Goal: Information Seeking & Learning: Learn about a topic

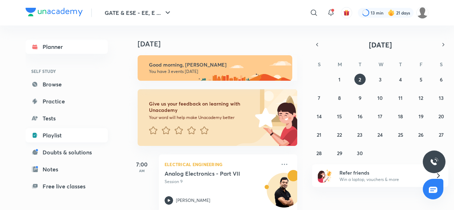
click at [48, 133] on link "Playlist" at bounding box center [67, 135] width 82 height 14
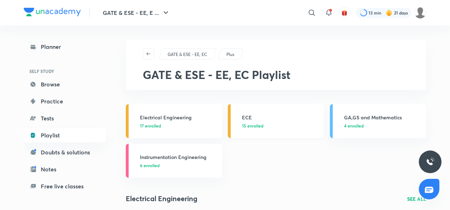
click at [274, 124] on p "15 enrolled" at bounding box center [281, 126] width 78 height 6
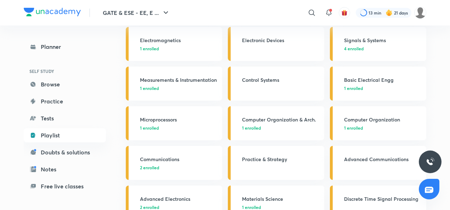
scroll to position [157, 0]
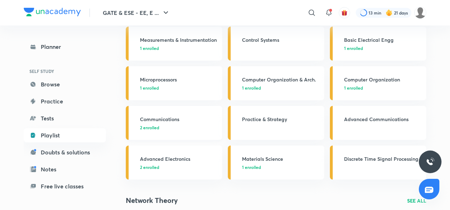
click at [153, 125] on span "2 enrolled" at bounding box center [149, 127] width 19 height 6
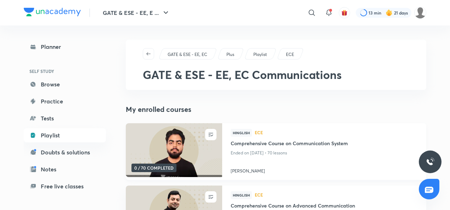
click at [241, 171] on h4 "[PERSON_NAME]" at bounding box center [324, 169] width 187 height 9
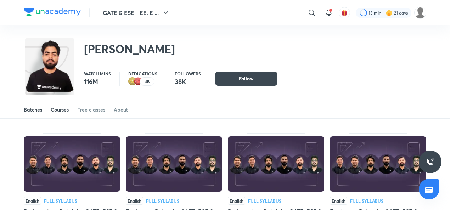
click at [62, 111] on div "Courses" at bounding box center [60, 109] width 18 height 7
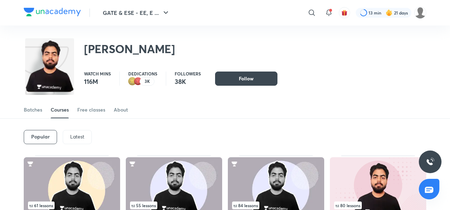
click at [78, 134] on p "Latest" at bounding box center [77, 137] width 14 height 6
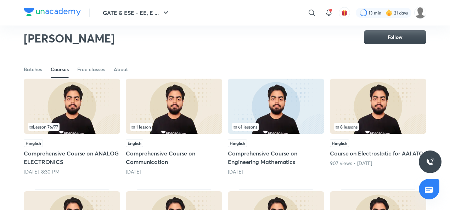
scroll to position [66, 0]
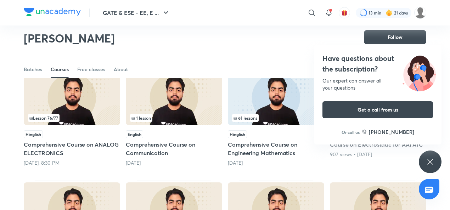
drag, startPoint x: 184, startPoint y: 118, endPoint x: 141, endPoint y: 55, distance: 76.4
click at [141, 55] on div "Batches Courses Free classes About" at bounding box center [225, 61] width 450 height 33
click at [429, 162] on icon at bounding box center [430, 162] width 9 height 9
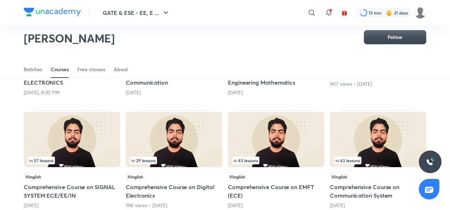
scroll to position [168, 0]
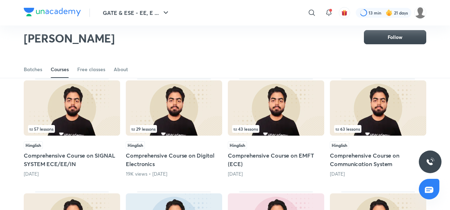
click at [157, 106] on img at bounding box center [174, 107] width 96 height 55
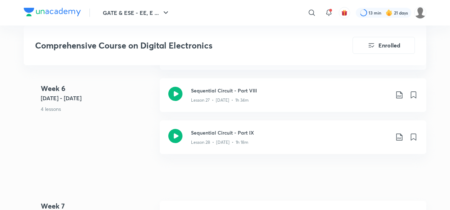
scroll to position [1689, 0]
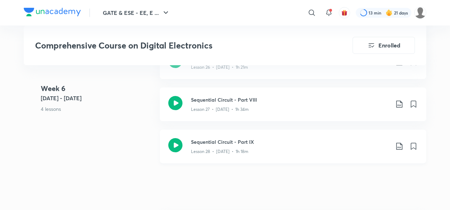
click at [176, 145] on icon at bounding box center [175, 145] width 14 height 14
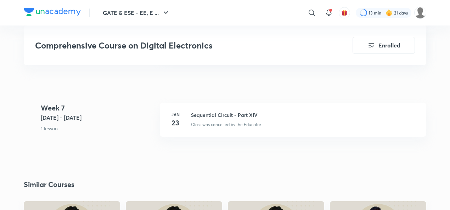
scroll to position [1794, 0]
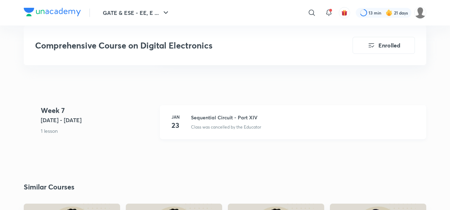
click at [177, 119] on h6 "Jan" at bounding box center [175, 117] width 14 height 6
click at [203, 117] on h3 "Sequential Circuit - Part XIV" at bounding box center [304, 117] width 227 height 7
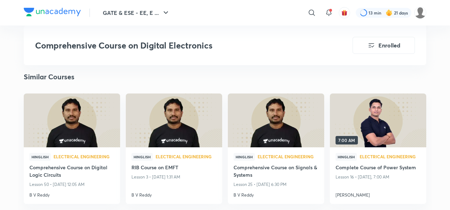
scroll to position [1703, 0]
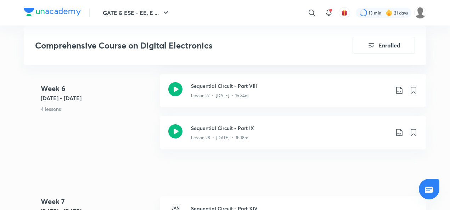
scroll to position [168, 0]
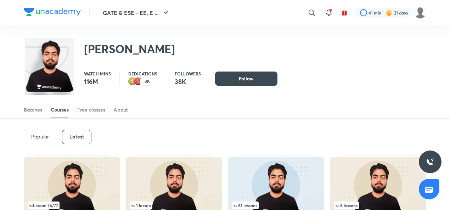
click at [71, 141] on div "Latest" at bounding box center [76, 137] width 29 height 14
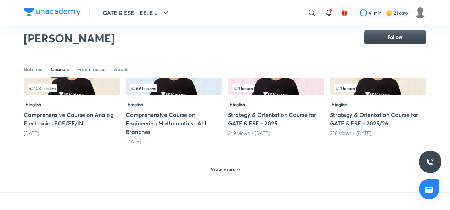
scroll to position [323, 0]
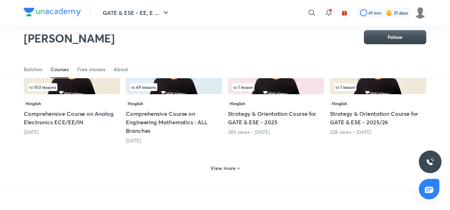
click at [225, 168] on h6 "View more" at bounding box center [223, 168] width 25 height 7
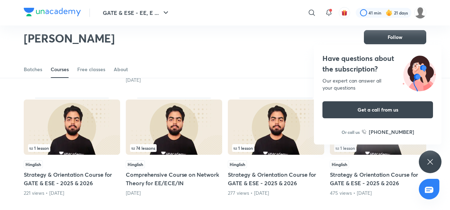
scroll to position [389, 0]
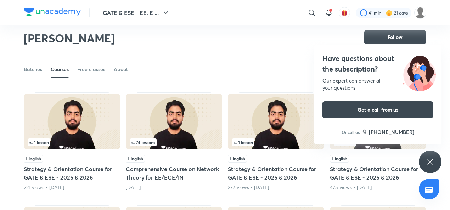
click at [432, 163] on icon at bounding box center [430, 162] width 9 height 9
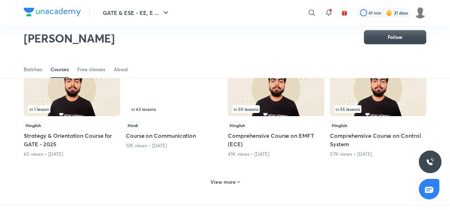
scroll to position [648, 0]
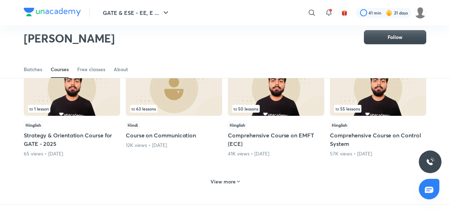
click at [230, 180] on h6 "View more" at bounding box center [223, 181] width 25 height 7
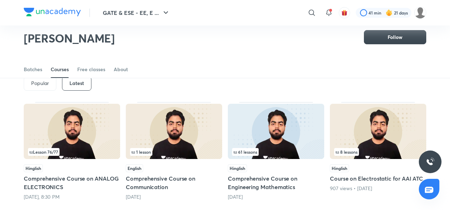
scroll to position [0, 0]
